Goal: Register for event/course: Sign up to attend an event or enroll in a course

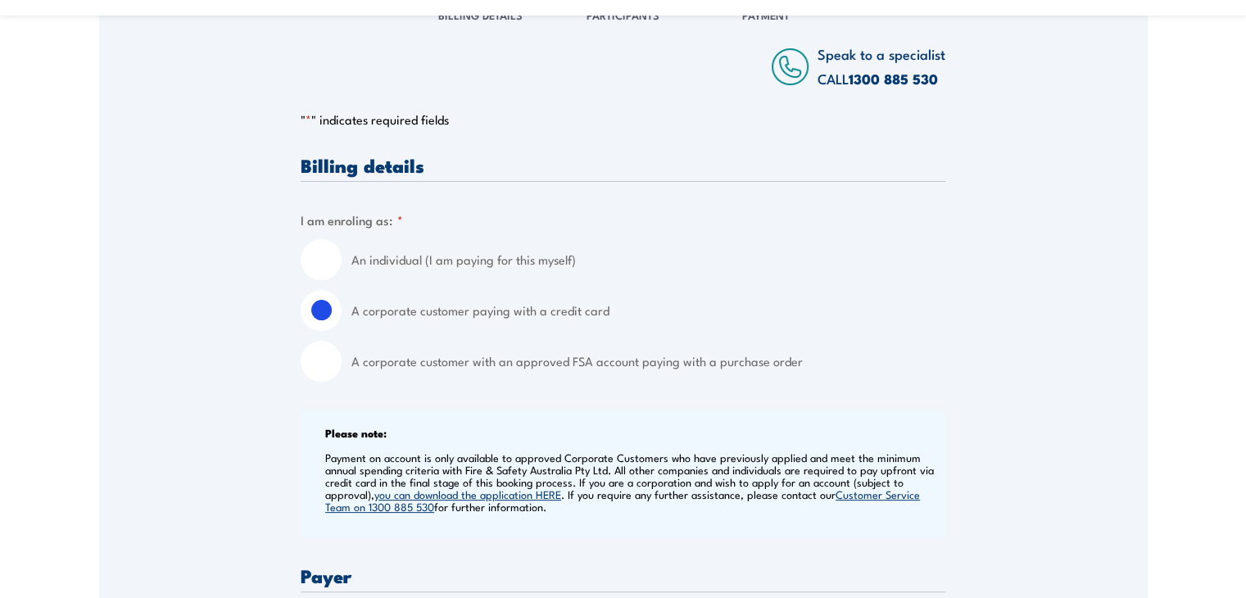
scroll to position [328, 0]
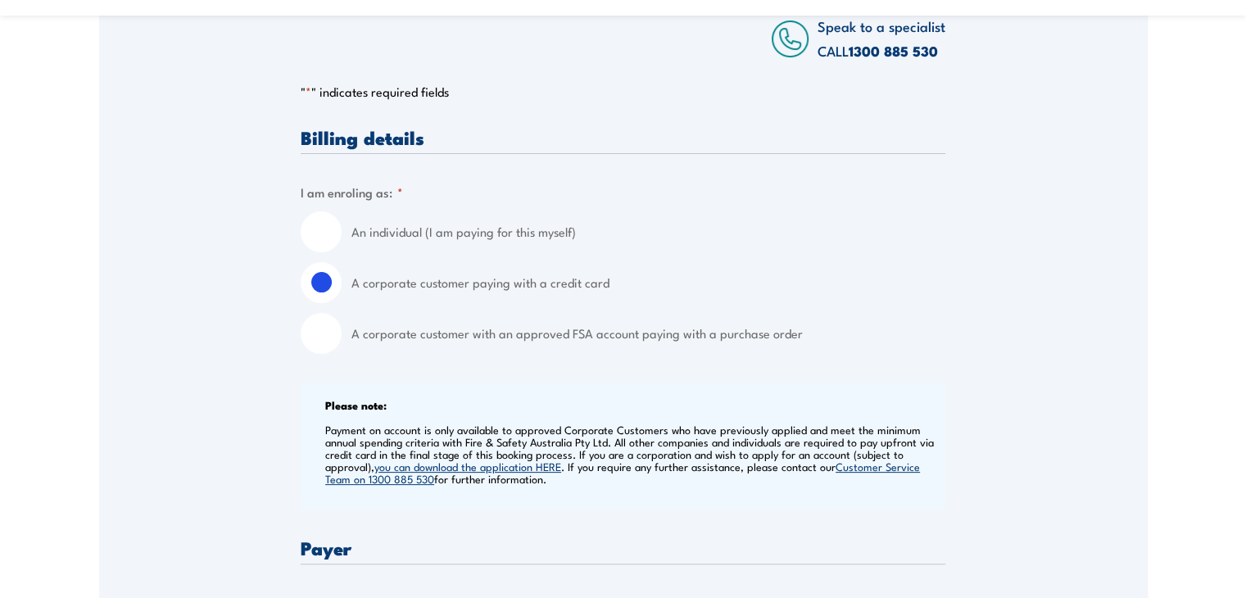
click at [320, 237] on input "An individual (I am paying for this myself)" at bounding box center [321, 231] width 41 height 41
radio input "true"
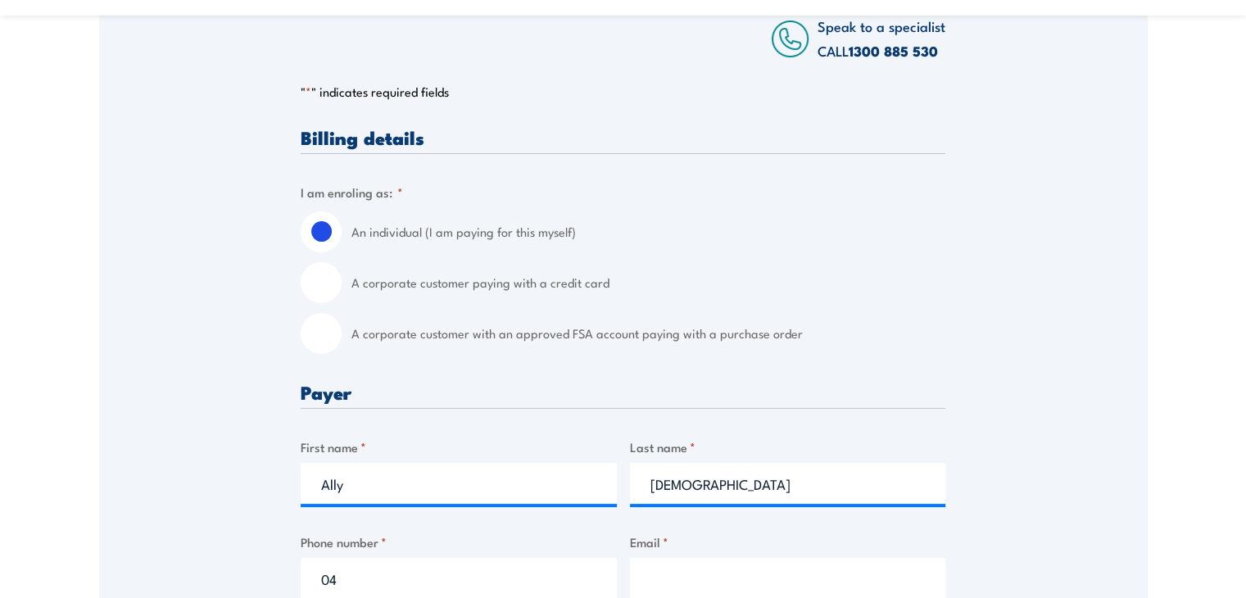
click at [325, 283] on input "A corporate customer paying with a credit card" at bounding box center [321, 282] width 41 height 41
radio input "true"
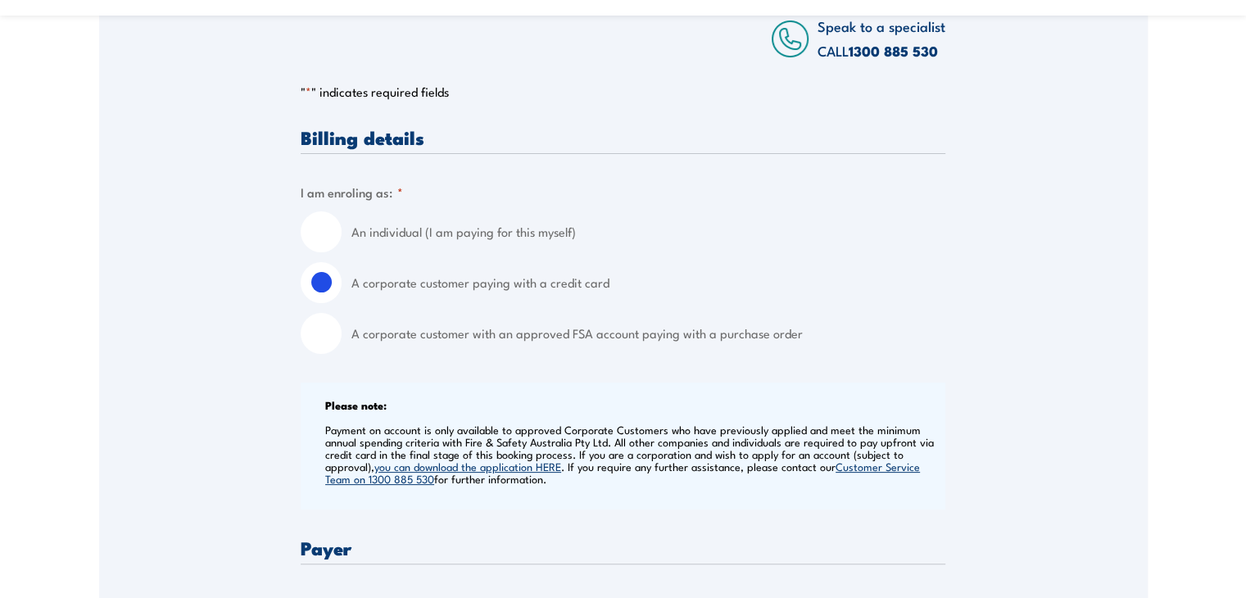
click at [322, 340] on input "A corporate customer with an approved FSA account paying with a purchase order" at bounding box center [321, 333] width 41 height 41
radio input "true"
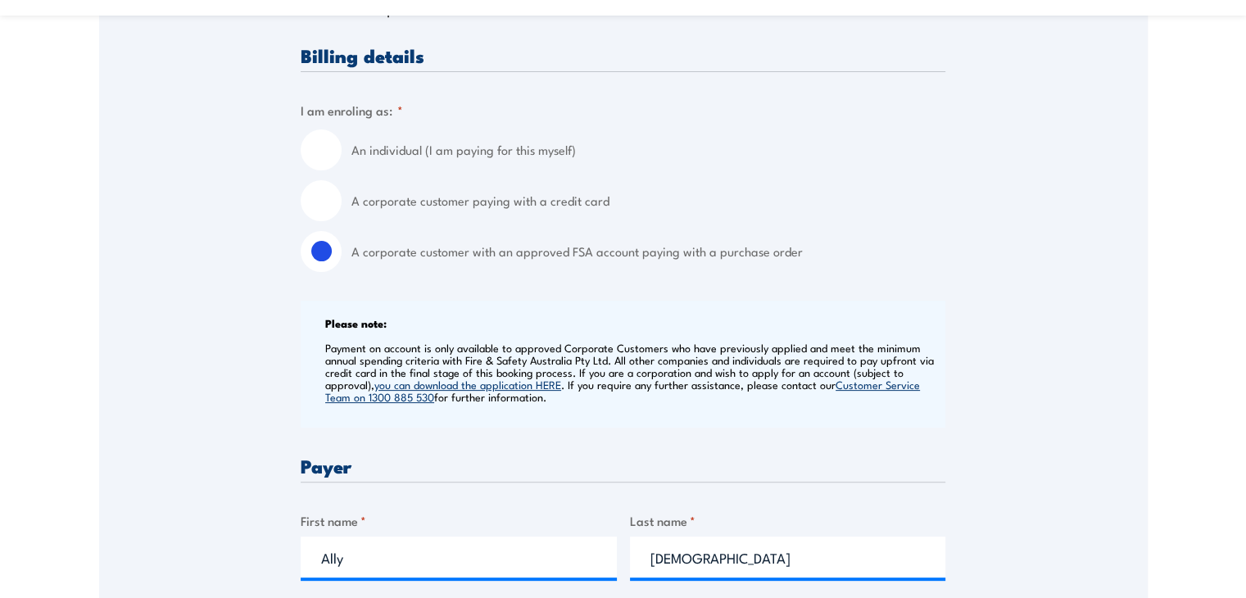
click at [324, 161] on input "An individual (I am paying for this myself)" at bounding box center [321, 149] width 41 height 41
radio input "true"
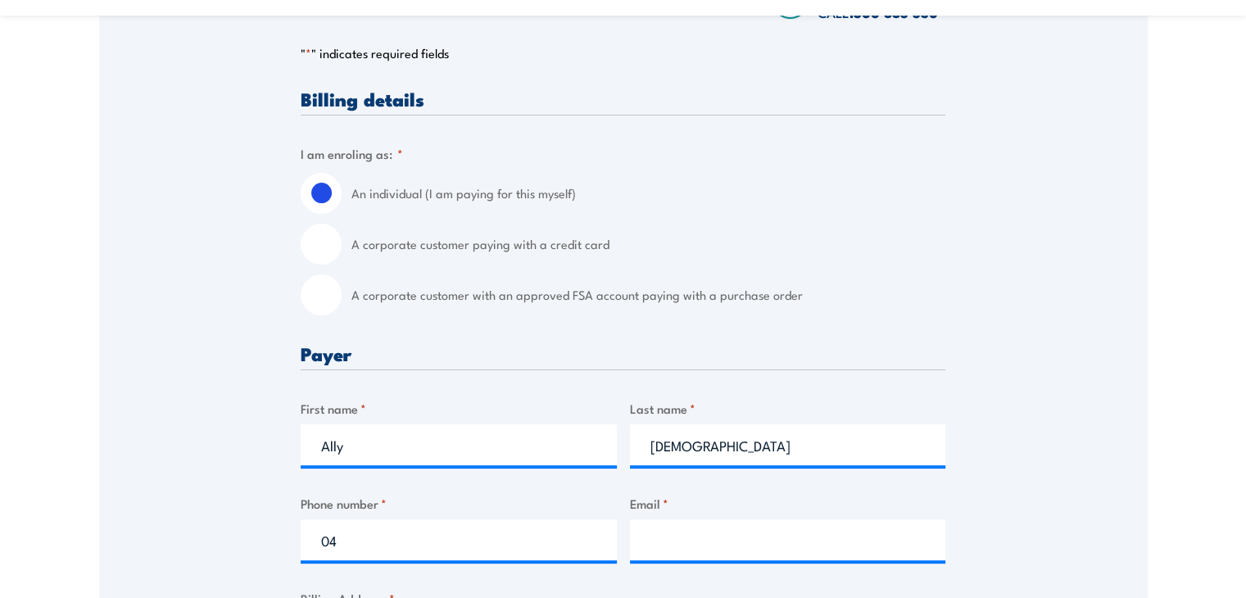
scroll to position [328, 0]
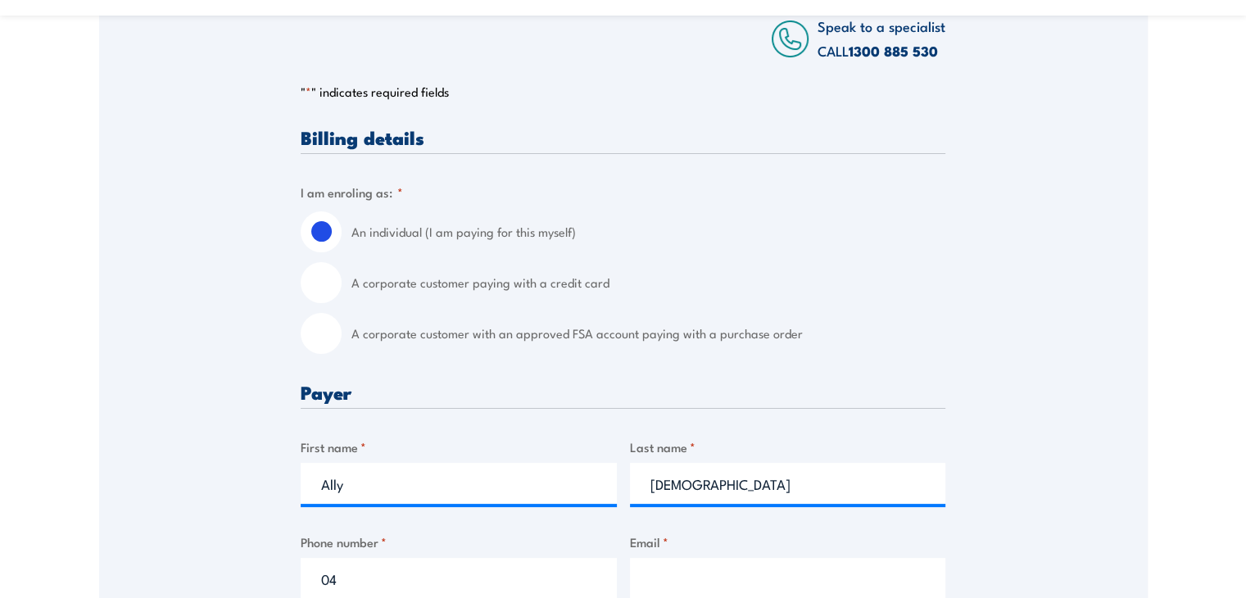
click at [318, 306] on div "An individual (I am paying for this myself) A corporate customer paying with a …" at bounding box center [623, 282] width 645 height 143
click at [320, 278] on input "A corporate customer paying with a credit card" at bounding box center [321, 282] width 41 height 41
radio input "true"
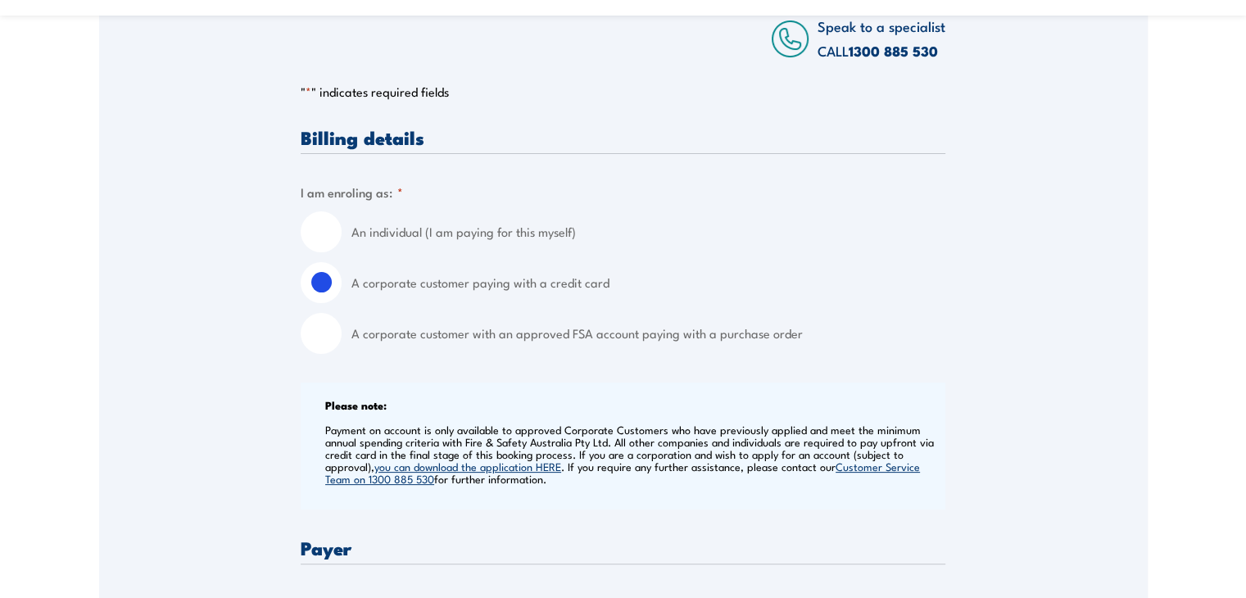
click at [319, 334] on input "A corporate customer with an approved FSA account paying with a purchase order" at bounding box center [321, 333] width 41 height 41
radio input "true"
click at [321, 238] on input "An individual (I am paying for this myself)" at bounding box center [321, 231] width 41 height 41
radio input "true"
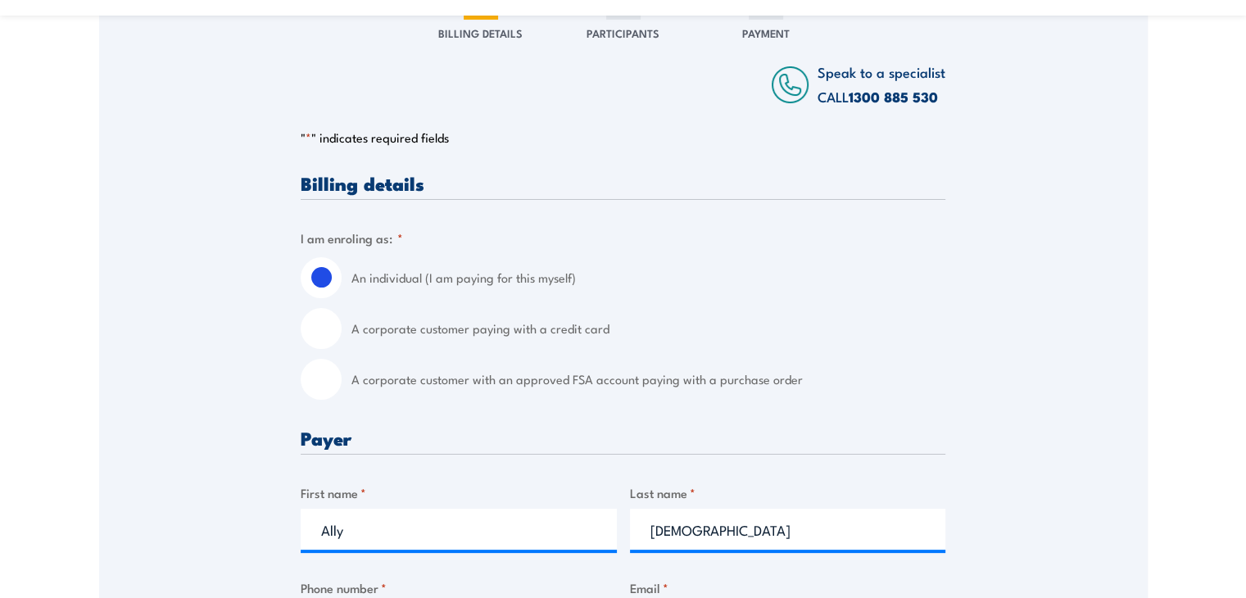
scroll to position [246, 0]
